Goal: Transaction & Acquisition: Book appointment/travel/reservation

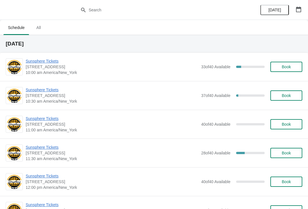
click at [292, 68] on span "Book" at bounding box center [286, 67] width 22 height 5
click at [287, 70] on button "Book" at bounding box center [286, 67] width 32 height 10
click at [53, 62] on span "Sunsphere Tickets" at bounding box center [112, 61] width 172 height 6
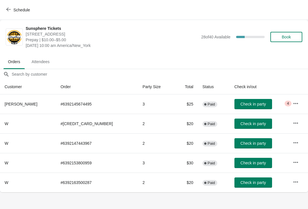
click at [247, 109] on button "Check in party" at bounding box center [253, 104] width 38 height 10
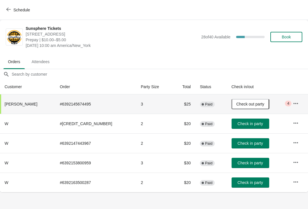
click at [258, 123] on button "Check in party" at bounding box center [250, 124] width 38 height 10
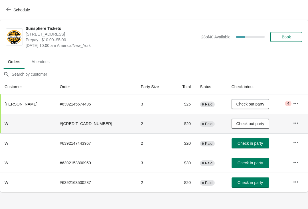
click at [256, 142] on span "Check in party" at bounding box center [250, 143] width 28 height 5
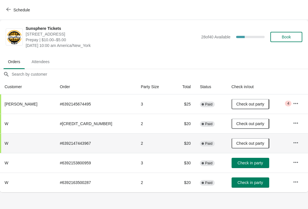
click at [249, 163] on span "Check in party" at bounding box center [249, 163] width 25 height 5
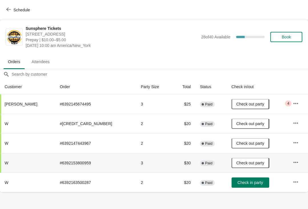
click at [249, 182] on span "Check in party" at bounding box center [249, 183] width 25 height 5
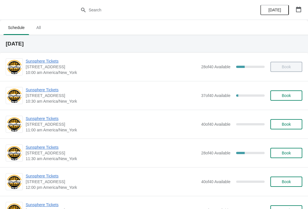
click at [51, 89] on span "Sunsphere Tickets" at bounding box center [112, 90] width 172 height 6
click at [299, 92] on button "Book" at bounding box center [286, 96] width 32 height 10
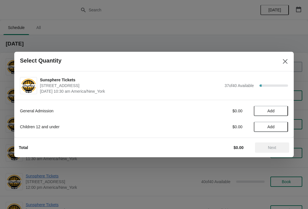
click at [280, 113] on button "Add" at bounding box center [270, 111] width 34 height 10
click at [279, 117] on div "General Admission $10.00 1 Children 12 and under $0.00 Add" at bounding box center [154, 116] width 268 height 32
click at [283, 113] on icon at bounding box center [280, 111] width 6 height 6
click at [283, 109] on icon at bounding box center [280, 111] width 6 height 6
click at [277, 149] on span "Next" at bounding box center [271, 148] width 25 height 5
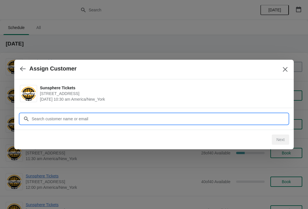
click at [250, 118] on input "Customer" at bounding box center [159, 119] width 256 height 10
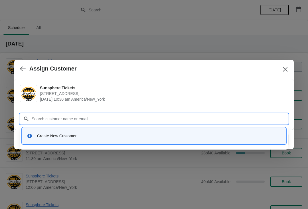
click at [118, 129] on div "Create New Customer" at bounding box center [153, 136] width 263 height 16
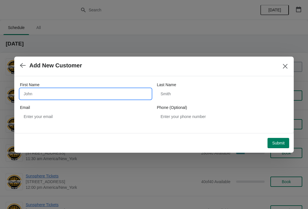
click at [95, 92] on input "First Name" at bounding box center [85, 94] width 131 height 10
type input "W"
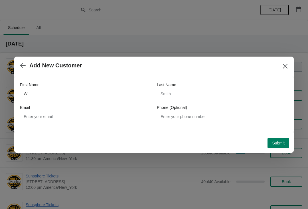
click at [285, 137] on div "Submit" at bounding box center [153, 142] width 272 height 13
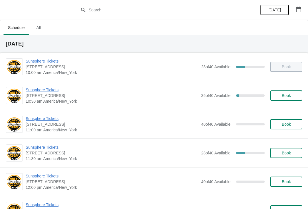
click at [43, 98] on span "[STREET_ADDRESS]" at bounding box center [112, 96] width 172 height 6
click at [46, 92] on span "Sunsphere Tickets" at bounding box center [112, 90] width 172 height 6
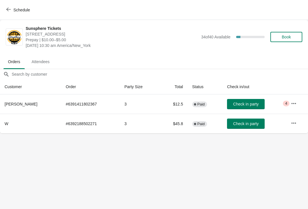
click at [253, 109] on button "Check in party" at bounding box center [246, 104] width 38 height 10
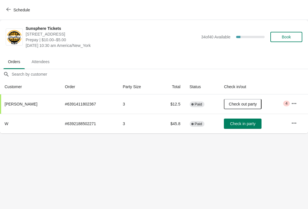
click at [283, 29] on div "Sunsphere Tickets 810 Clinch Avenue, Knoxville, TN, USA Prepay | $10.00–$5.00 M…" at bounding box center [164, 37] width 276 height 23
click at [293, 33] on button "Book" at bounding box center [286, 37] width 32 height 10
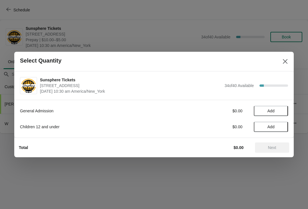
click at [283, 106] on button "Add" at bounding box center [270, 111] width 34 height 10
click at [283, 114] on icon at bounding box center [280, 111] width 6 height 6
click at [274, 146] on span "Next" at bounding box center [272, 148] width 8 height 5
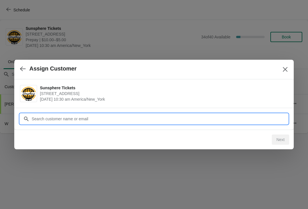
click at [245, 134] on div "Assign Customer Sunsphere Tickets 810 Clinch Avenue, Knoxville, TN, USA October…" at bounding box center [154, 134] width 308 height 0
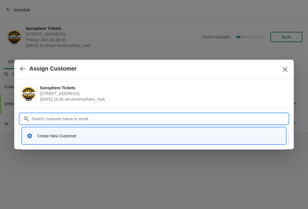
click at [150, 136] on div "Create New Customer" at bounding box center [159, 136] width 244 height 6
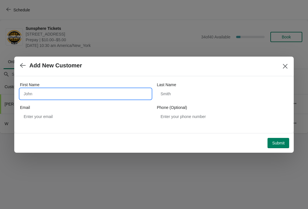
click at [67, 99] on input "First Name" at bounding box center [85, 94] width 131 height 10
type input "W"
click at [277, 136] on div "Submit" at bounding box center [153, 142] width 272 height 13
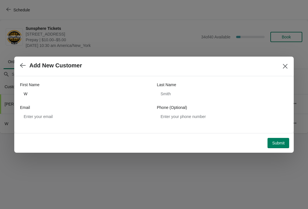
click at [281, 142] on span "Submit" at bounding box center [278, 143] width 13 height 5
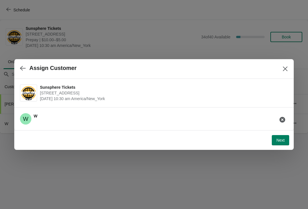
click at [280, 140] on span "Next" at bounding box center [280, 140] width 8 height 5
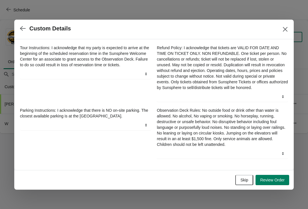
click at [242, 183] on span "Skip" at bounding box center [244, 180] width 8 height 5
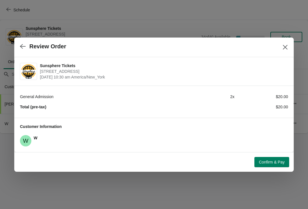
click at [275, 164] on span "Confirm & Pay" at bounding box center [272, 162] width 26 height 5
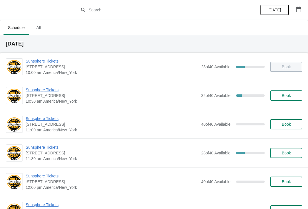
click at [53, 150] on span "Sunsphere Tickets" at bounding box center [112, 148] width 172 height 6
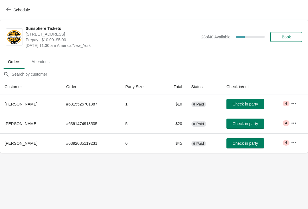
click at [25, 3] on div "Schedule" at bounding box center [154, 10] width 308 height 20
click at [19, 13] on button "Schedule" at bounding box center [19, 10] width 32 height 10
